Goal: Transaction & Acquisition: Purchase product/service

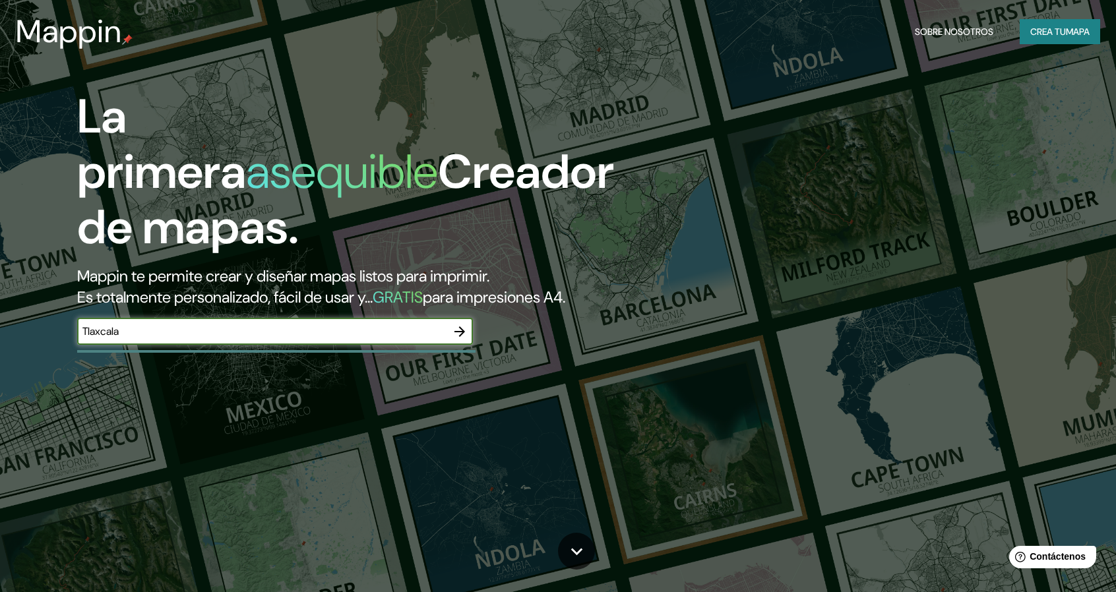
type input "Tlaxcala"
click at [463, 331] on icon "button" at bounding box center [460, 332] width 11 height 11
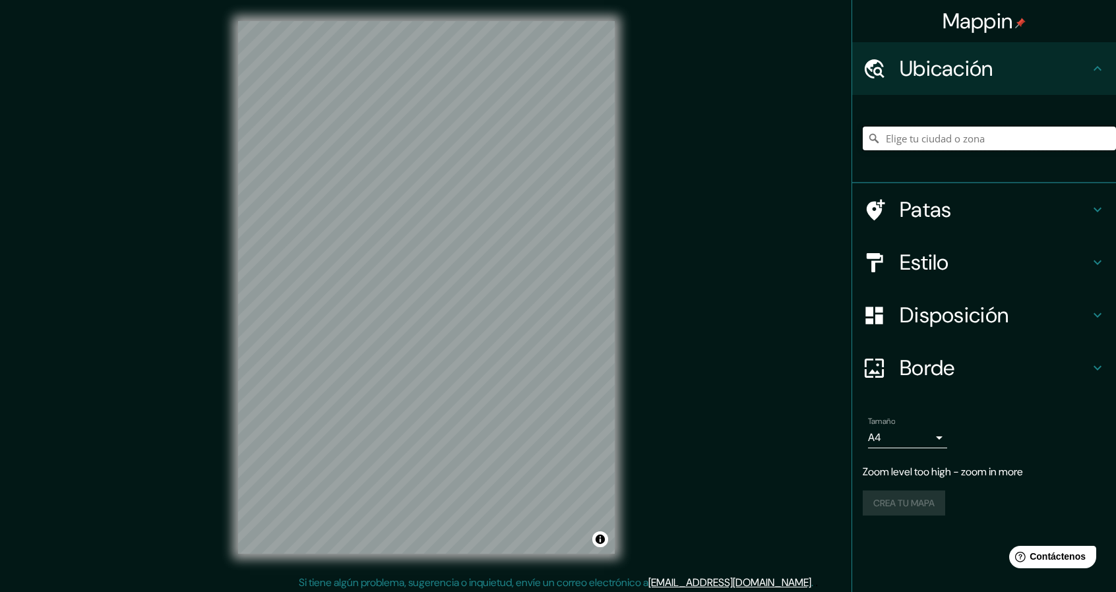
click at [893, 144] on input "Elige tu ciudad o zona" at bounding box center [989, 139] width 253 height 24
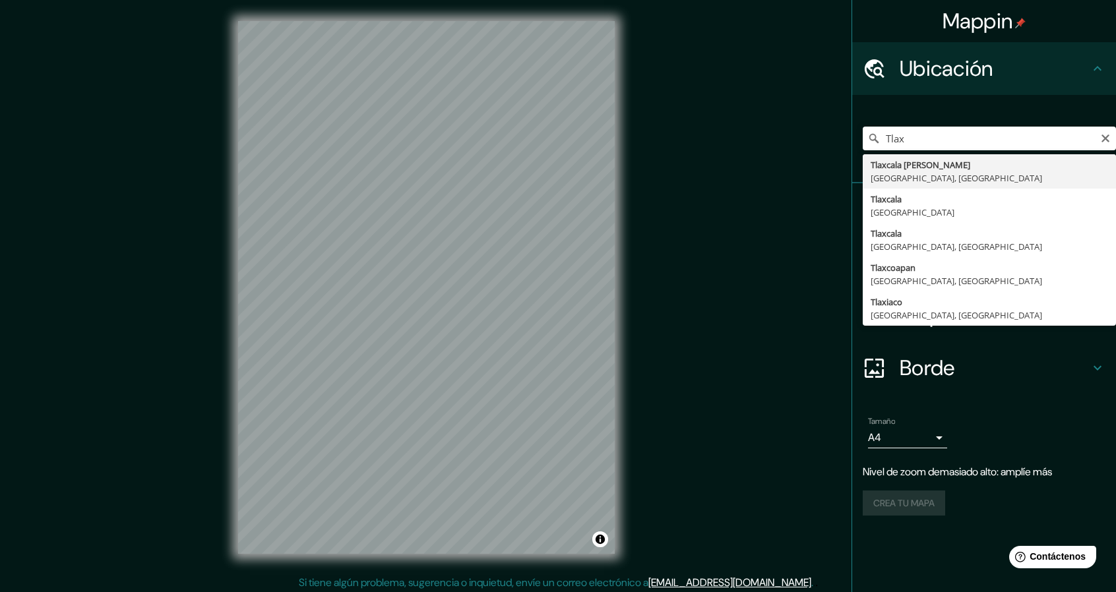
type input "Tlaxcala [PERSON_NAME], [GEOGRAPHIC_DATA], [GEOGRAPHIC_DATA]"
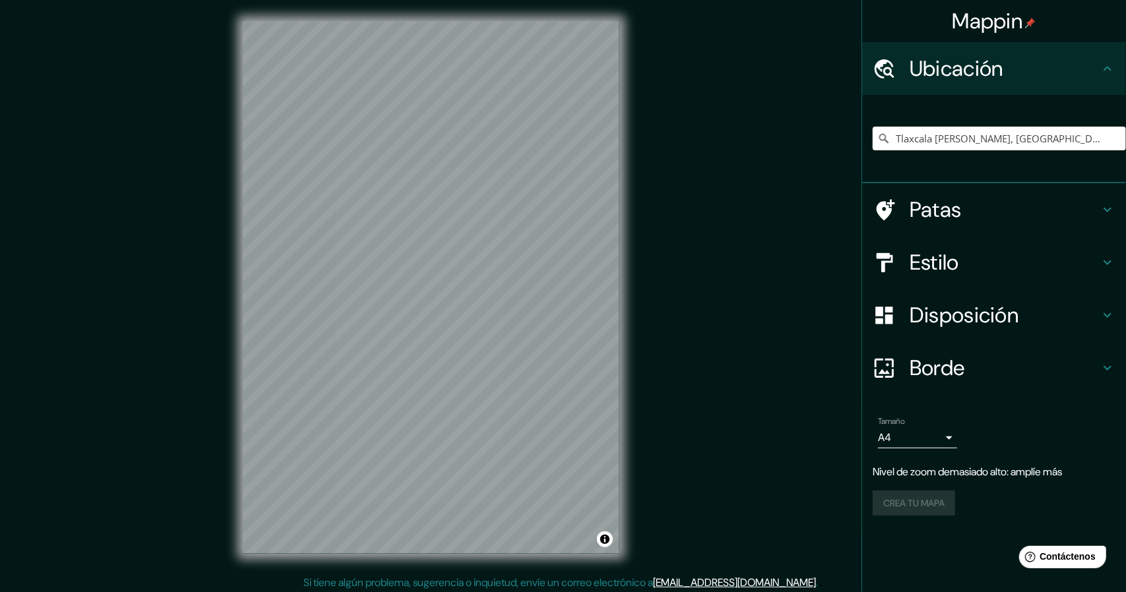
click at [915, 435] on body "Mappin Ubicación Tlaxcala [PERSON_NAME], [GEOGRAPHIC_DATA], [GEOGRAPHIC_DATA] P…" at bounding box center [563, 296] width 1126 height 592
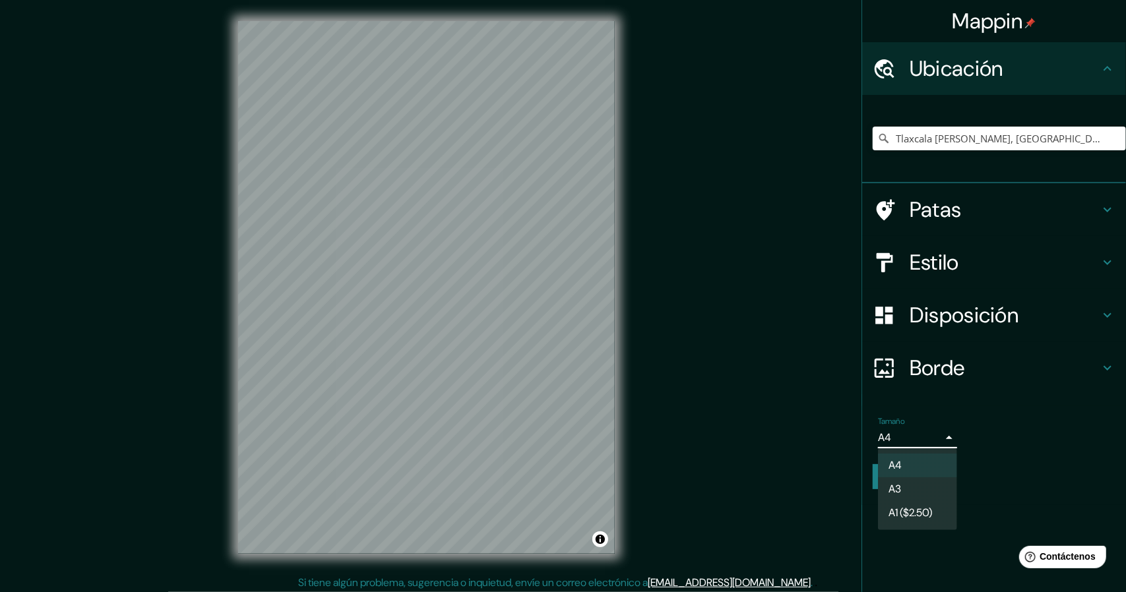
click at [915, 436] on div at bounding box center [563, 296] width 1126 height 592
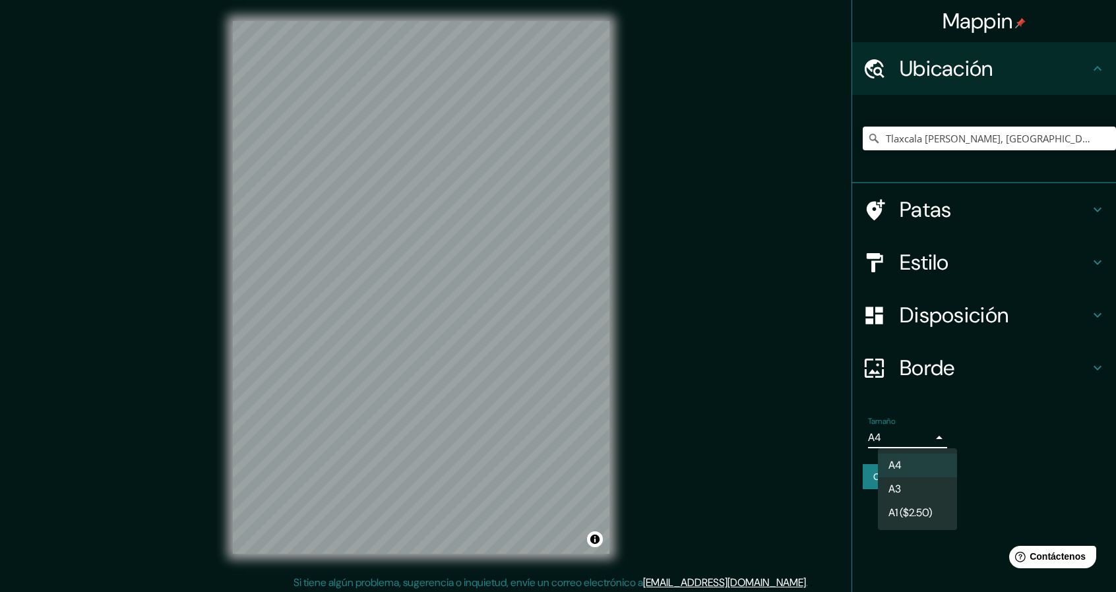
click at [936, 435] on body "Mappin Ubicación Tlaxcala [PERSON_NAME], [GEOGRAPHIC_DATA], [GEOGRAPHIC_DATA] P…" at bounding box center [558, 296] width 1116 height 592
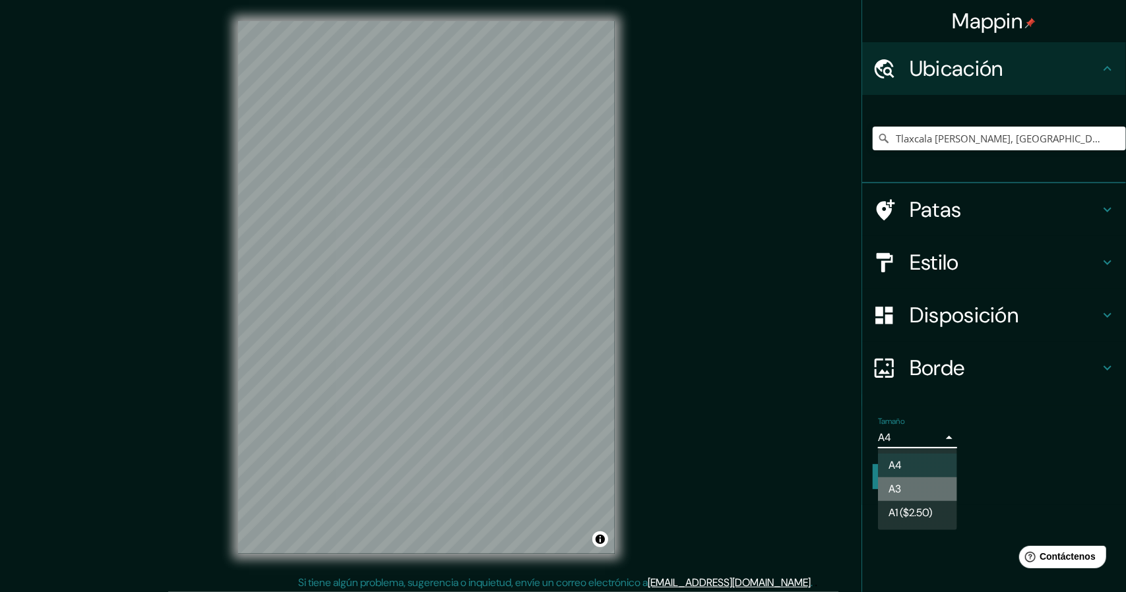
click at [920, 483] on li "A3" at bounding box center [917, 490] width 79 height 24
type input "a4"
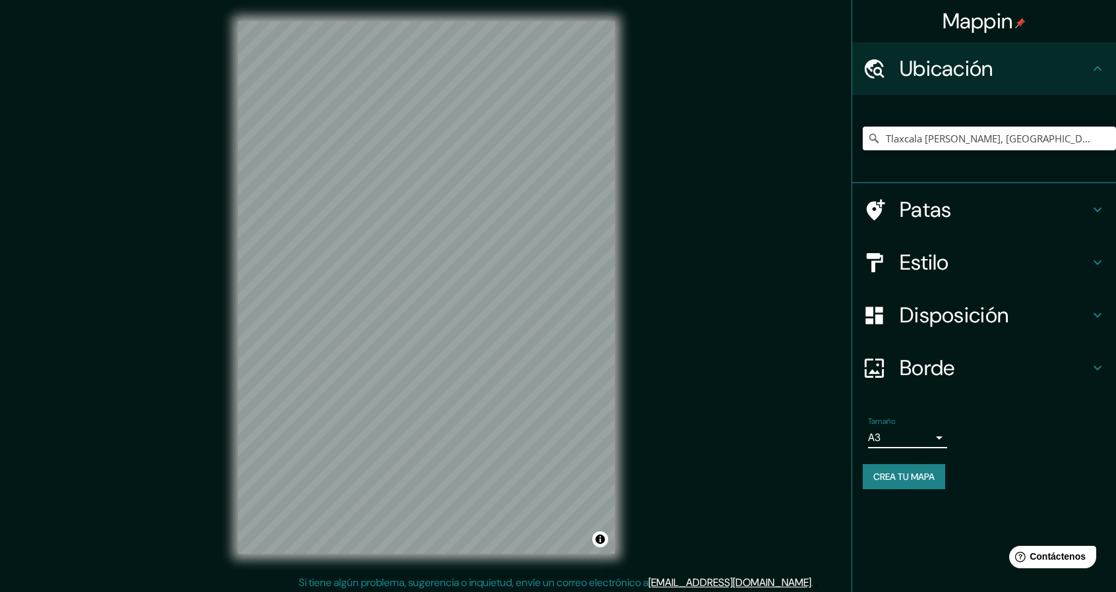
click at [941, 217] on font "Patas" at bounding box center [926, 210] width 52 height 28
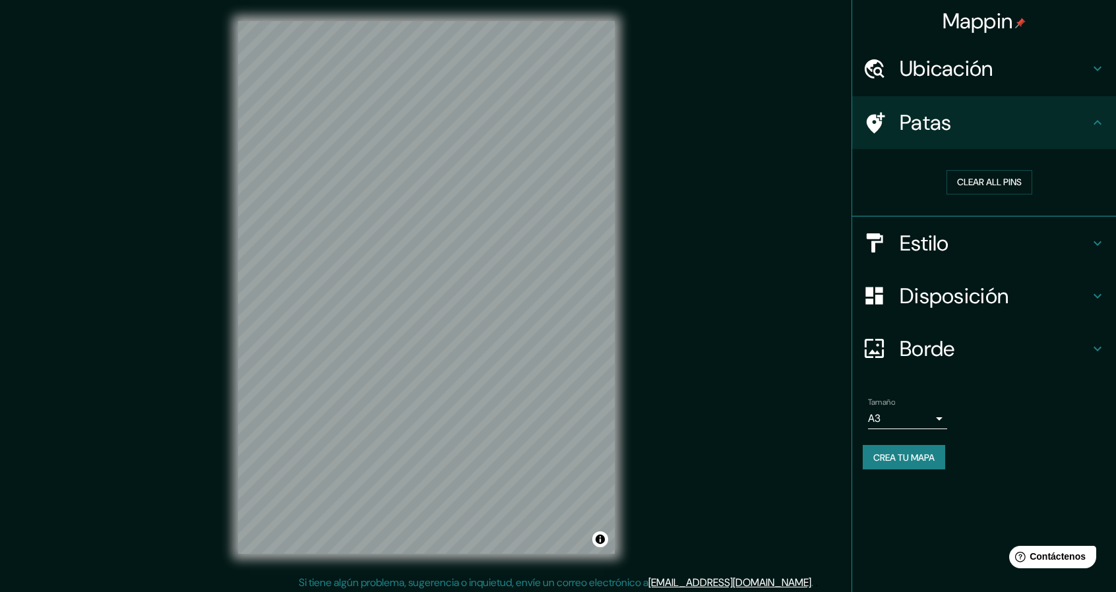
click at [1008, 69] on h4 "Ubicación" at bounding box center [995, 68] width 190 height 26
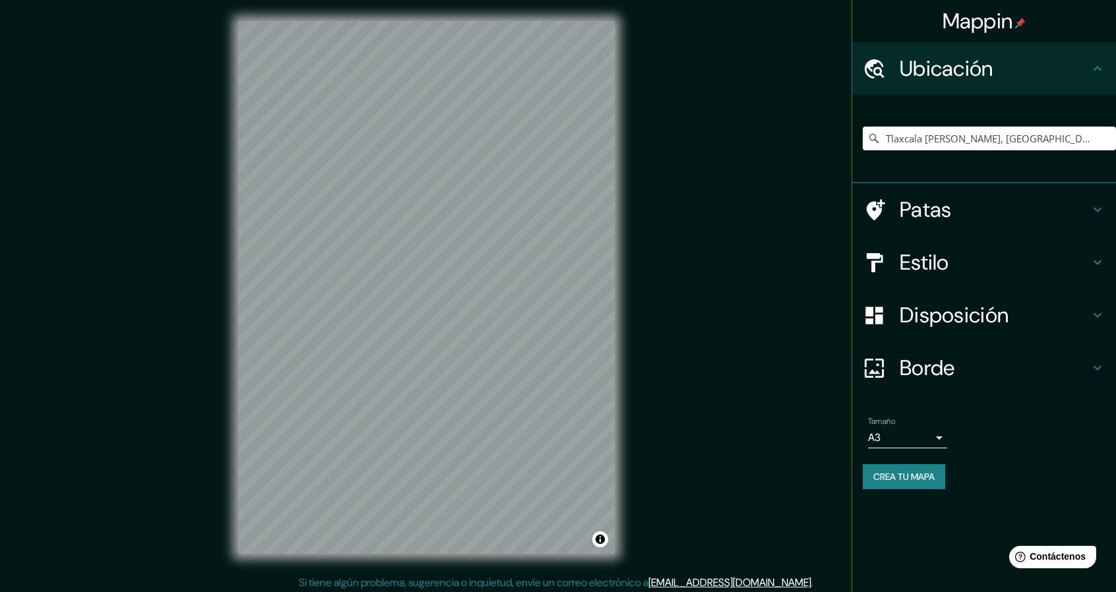
click at [976, 266] on h4 "Estilo" at bounding box center [995, 262] width 190 height 26
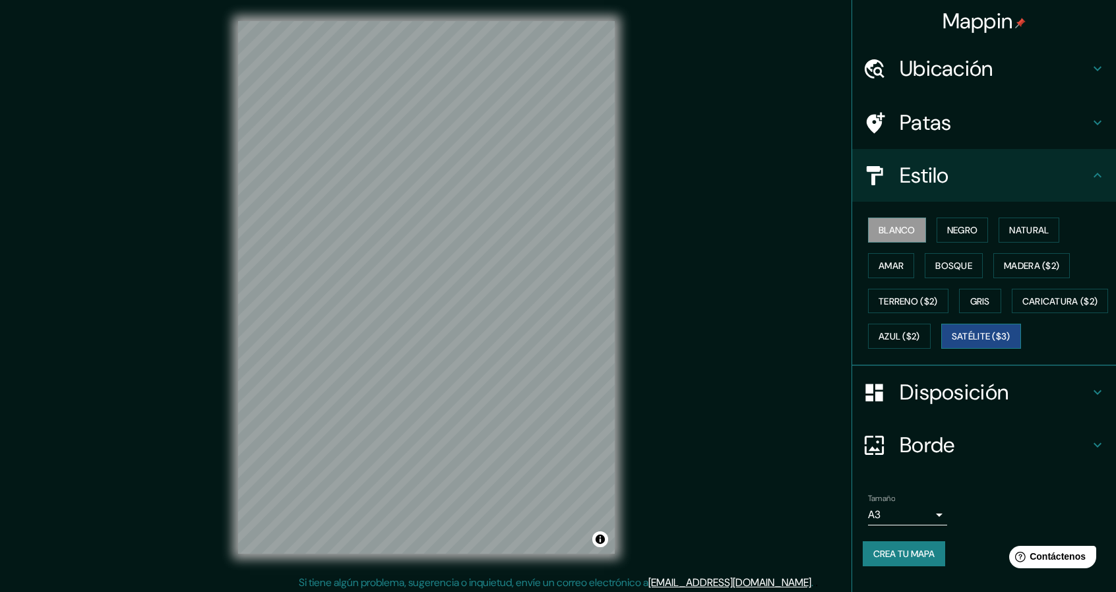
click at [952, 345] on font "Satélite ($3)" at bounding box center [981, 336] width 59 height 17
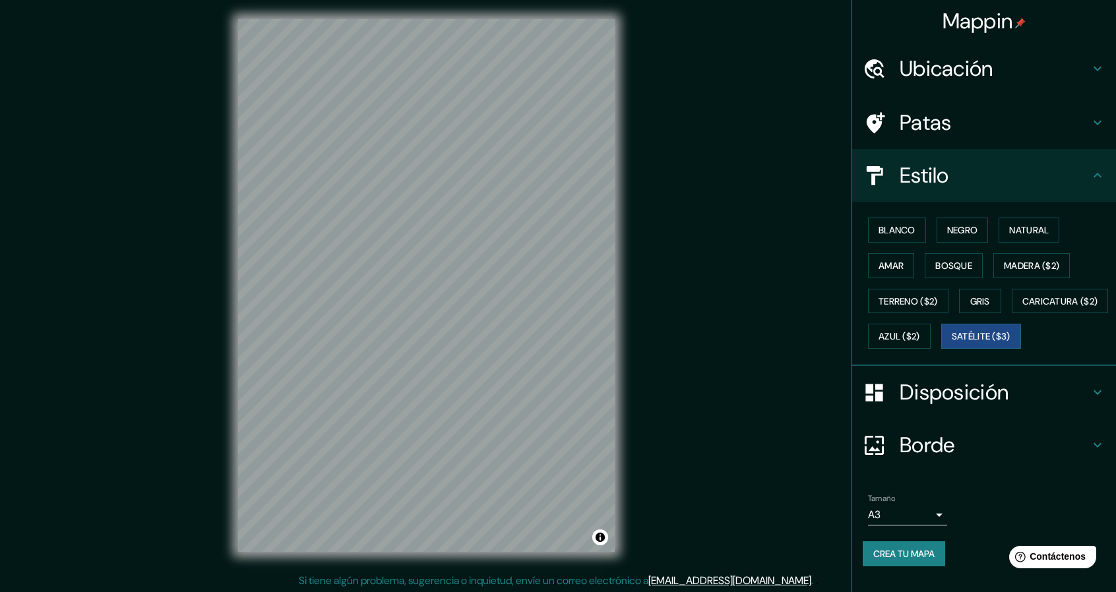
scroll to position [4, 0]
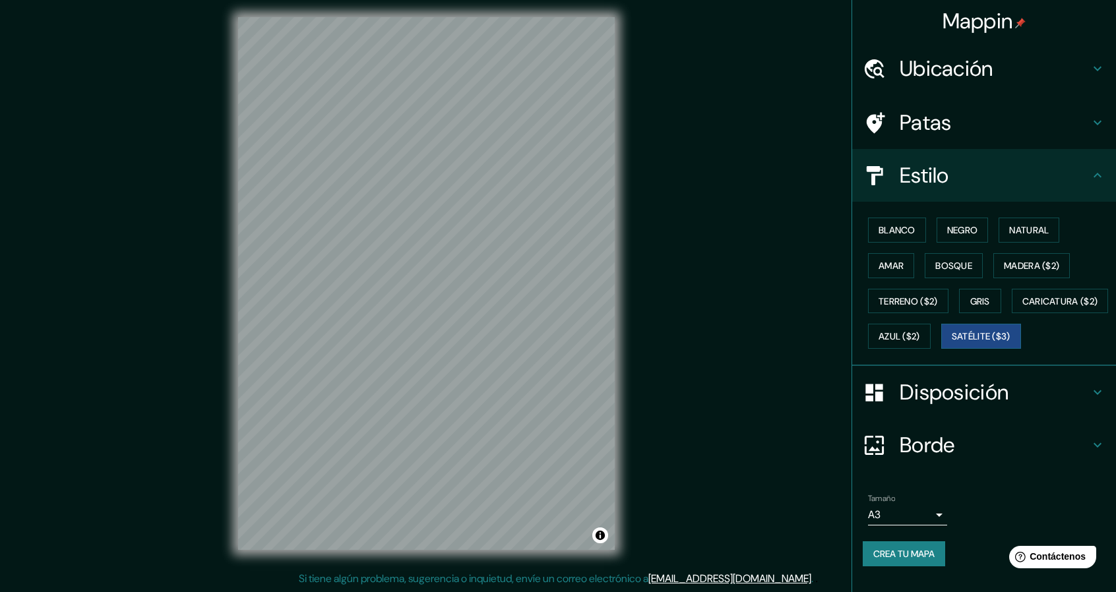
click at [945, 406] on font "Disposición" at bounding box center [954, 393] width 109 height 28
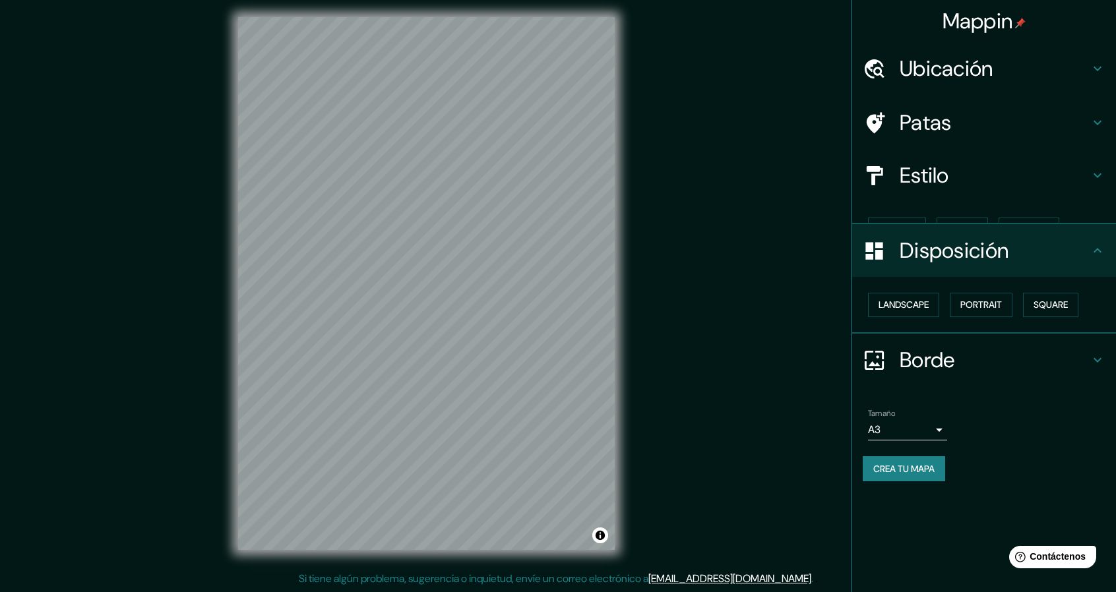
scroll to position [0, 0]
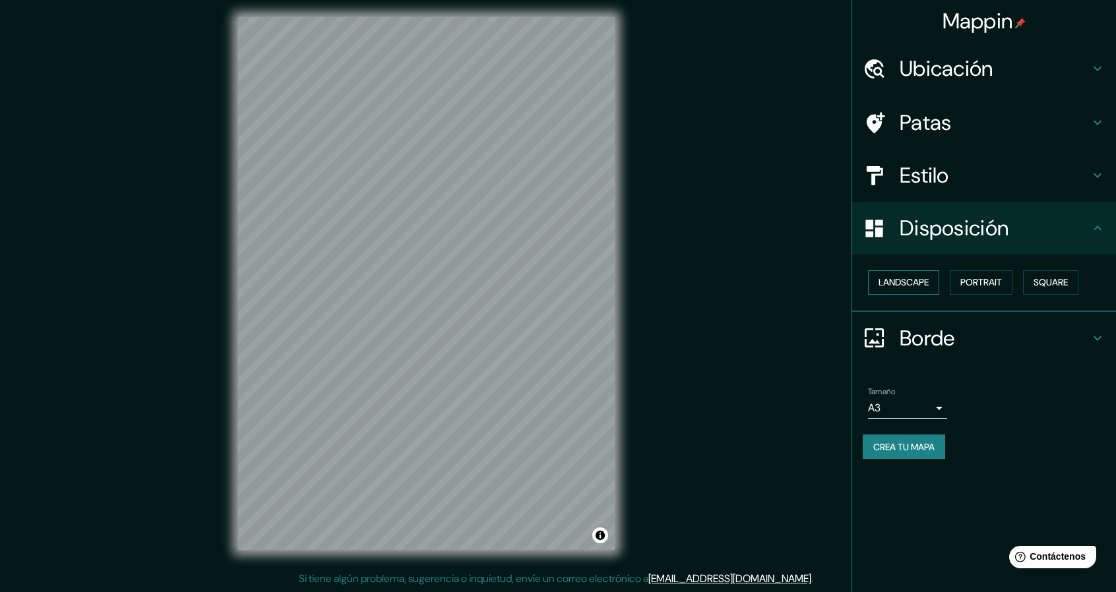
click at [912, 289] on button "Landscape" at bounding box center [903, 282] width 71 height 24
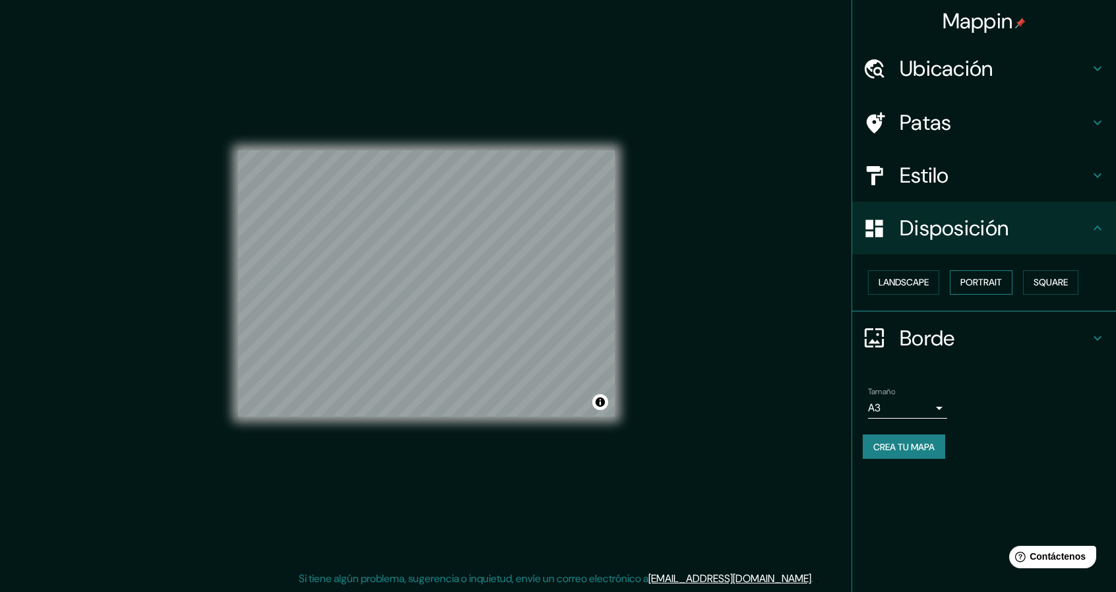
click at [976, 290] on button "Portrait" at bounding box center [981, 282] width 63 height 24
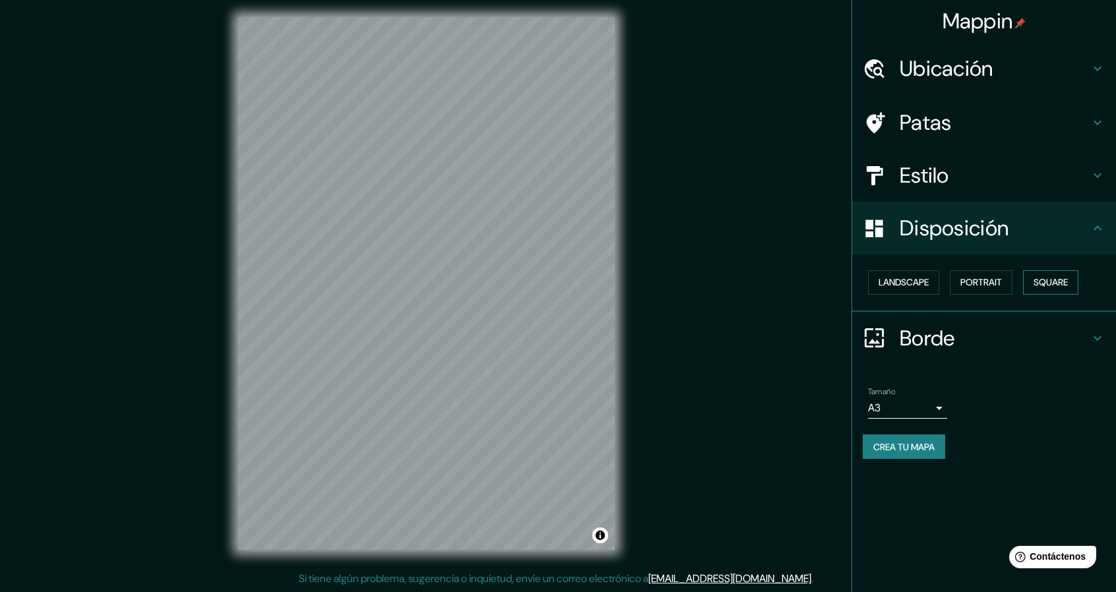
click at [1043, 284] on button "Square" at bounding box center [1050, 282] width 55 height 24
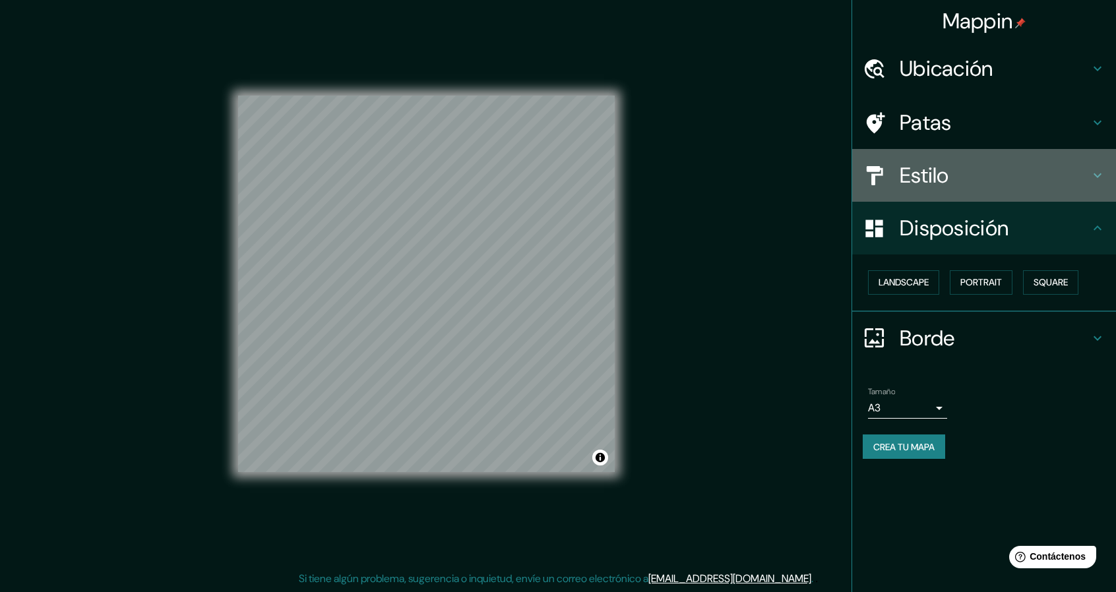
click at [996, 177] on h4 "Estilo" at bounding box center [995, 175] width 190 height 26
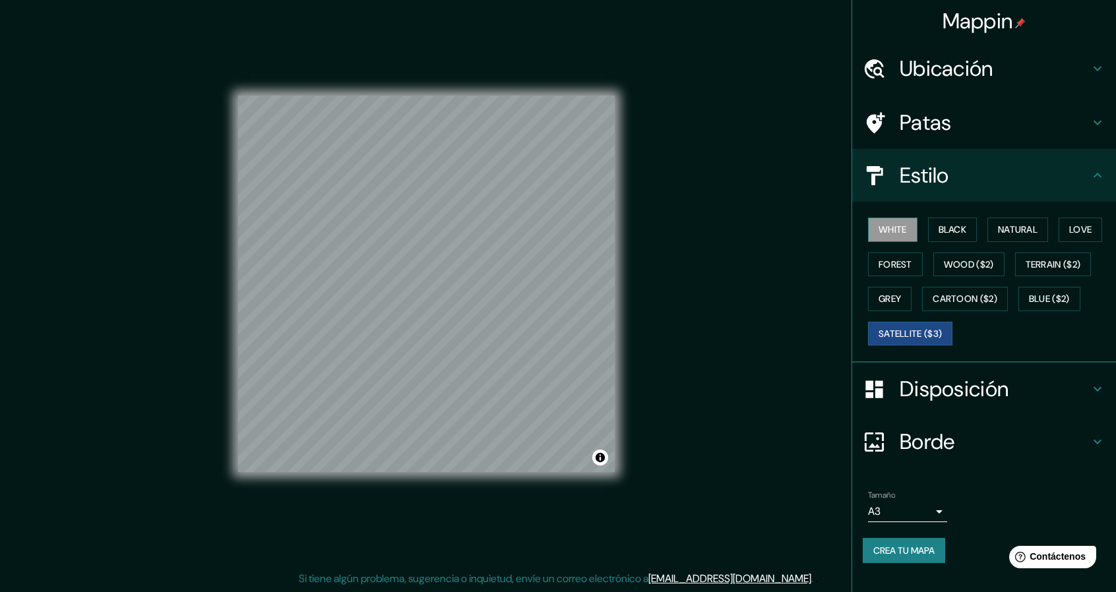
click at [911, 230] on button "White" at bounding box center [892, 230] width 49 height 24
click at [1029, 225] on button "Natural" at bounding box center [1018, 230] width 61 height 24
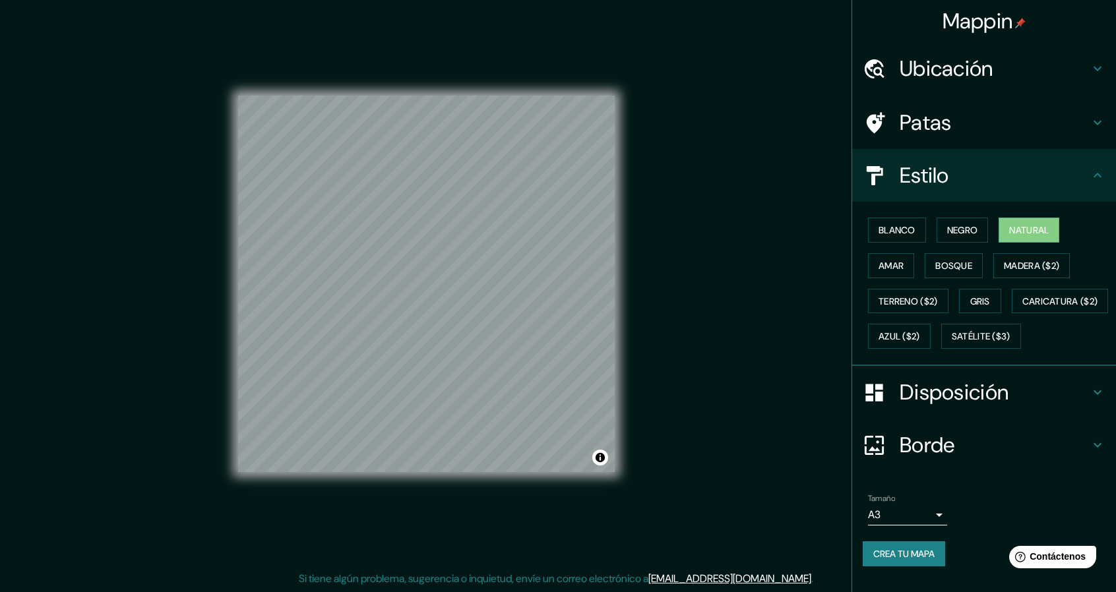
click at [963, 406] on font "Disposición" at bounding box center [954, 393] width 109 height 28
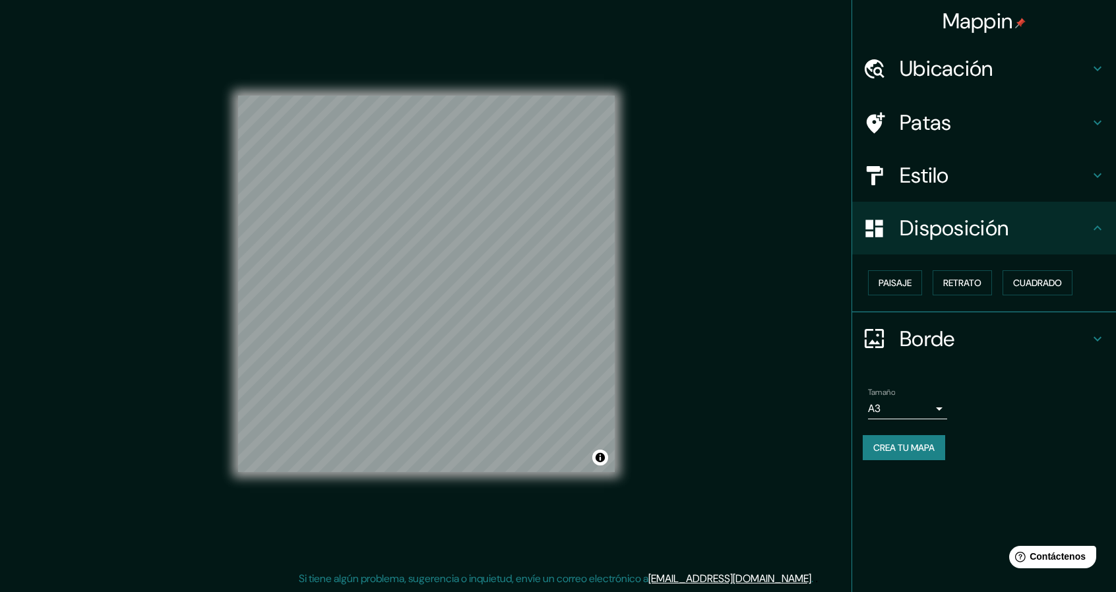
click at [931, 129] on font "Patas" at bounding box center [926, 123] width 52 height 28
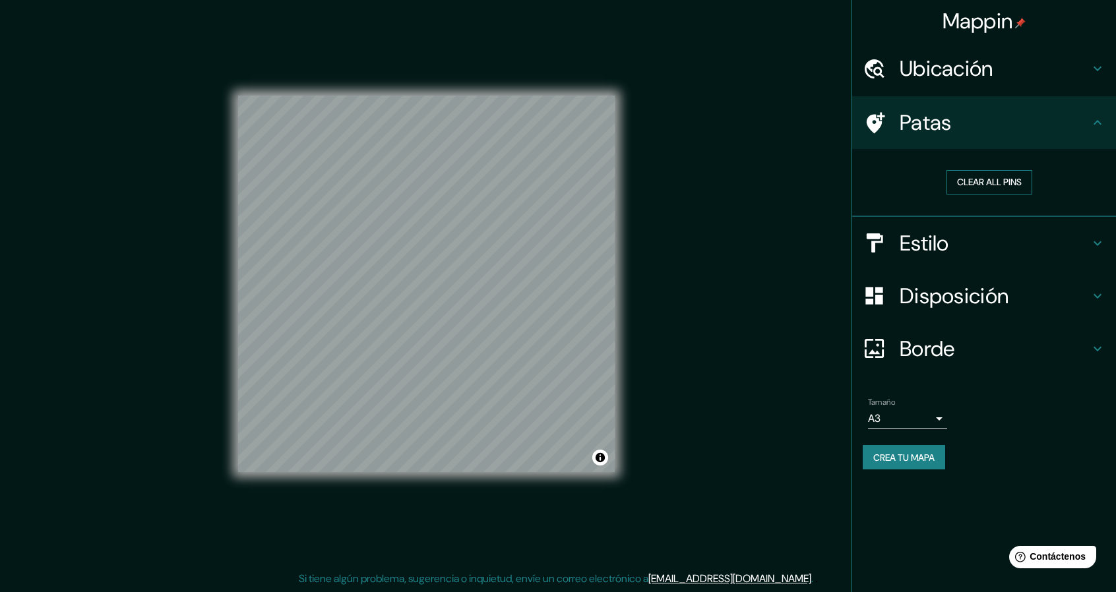
click at [983, 182] on button "Clear all pins" at bounding box center [990, 182] width 86 height 24
click at [984, 187] on button "Clear all pins" at bounding box center [990, 182] width 86 height 24
click at [936, 352] on font "Borde" at bounding box center [927, 349] width 55 height 28
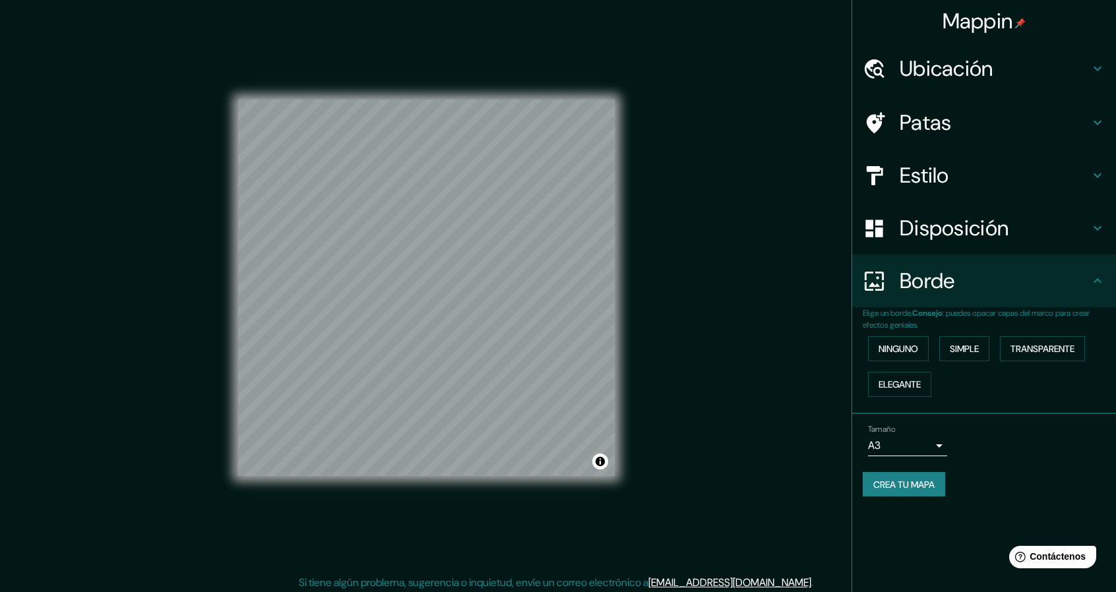
click at [956, 238] on font "Disposición" at bounding box center [954, 228] width 109 height 28
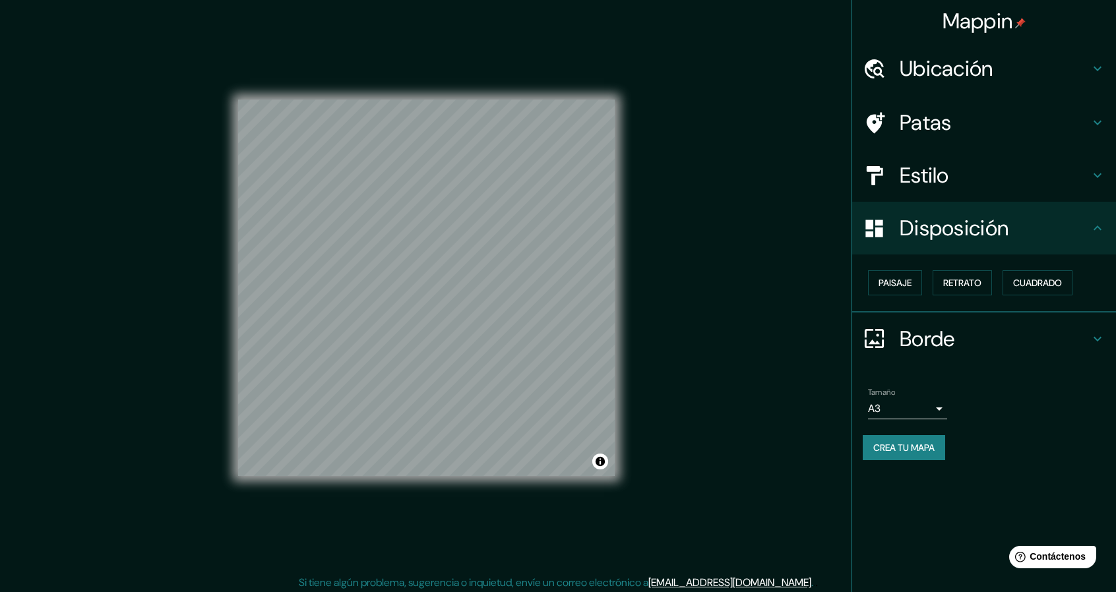
click at [969, 183] on h4 "Estilo" at bounding box center [995, 175] width 190 height 26
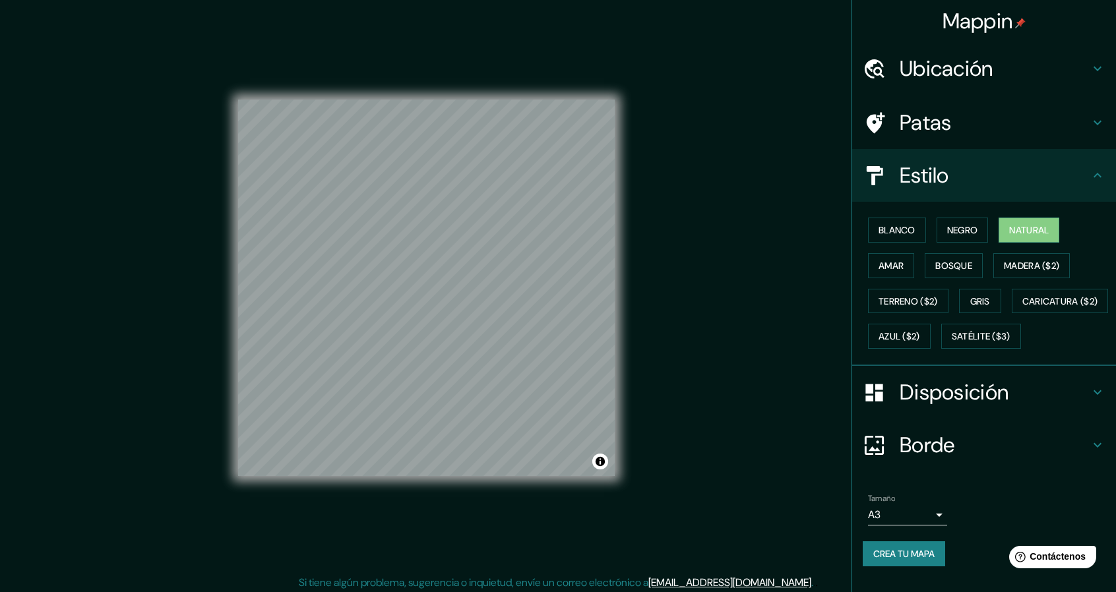
click at [965, 130] on h4 "Patas" at bounding box center [995, 123] width 190 height 26
